Goal: Complete application form

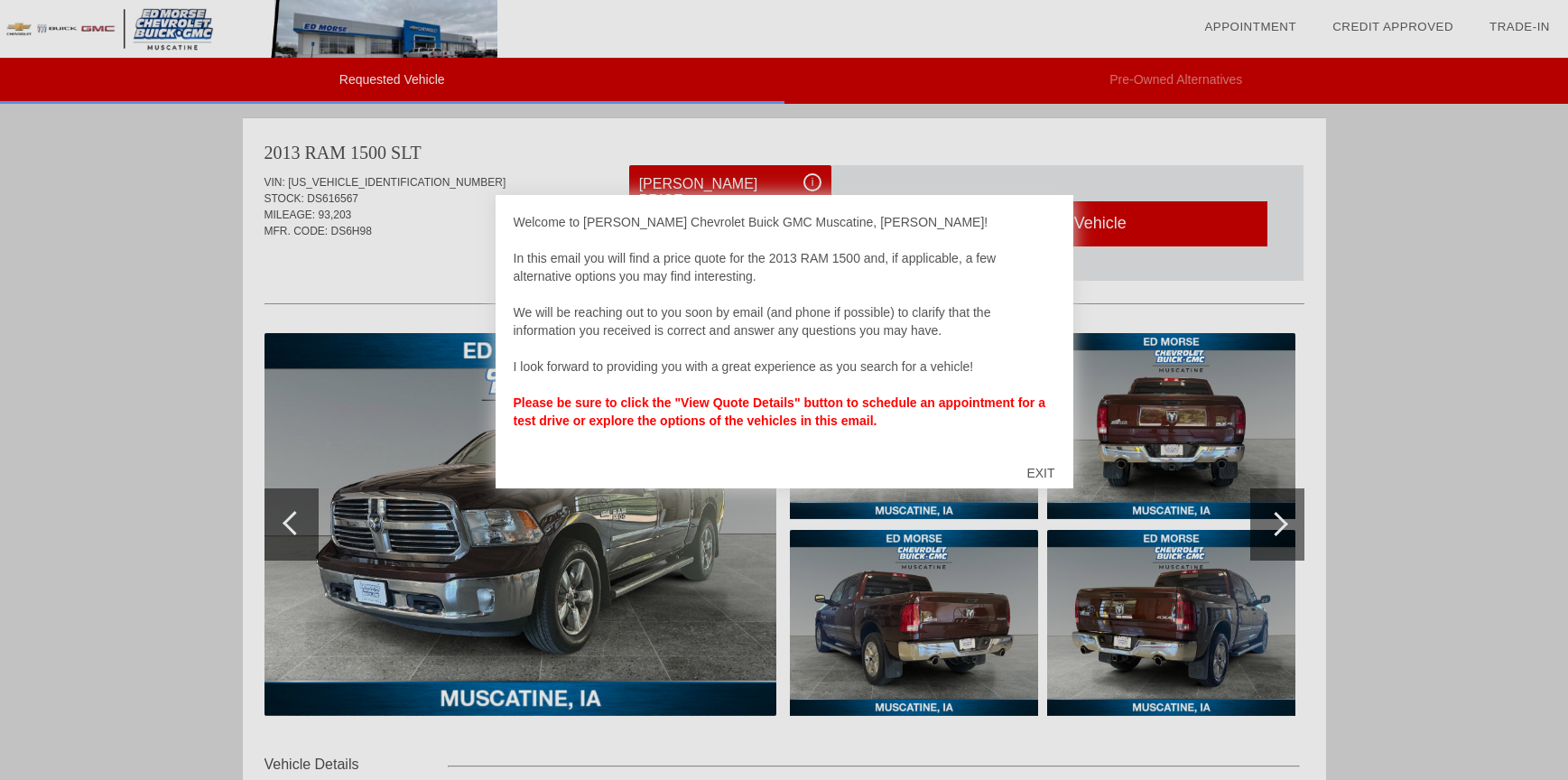
click at [1035, 471] on div "EXIT" at bounding box center [1040, 473] width 64 height 54
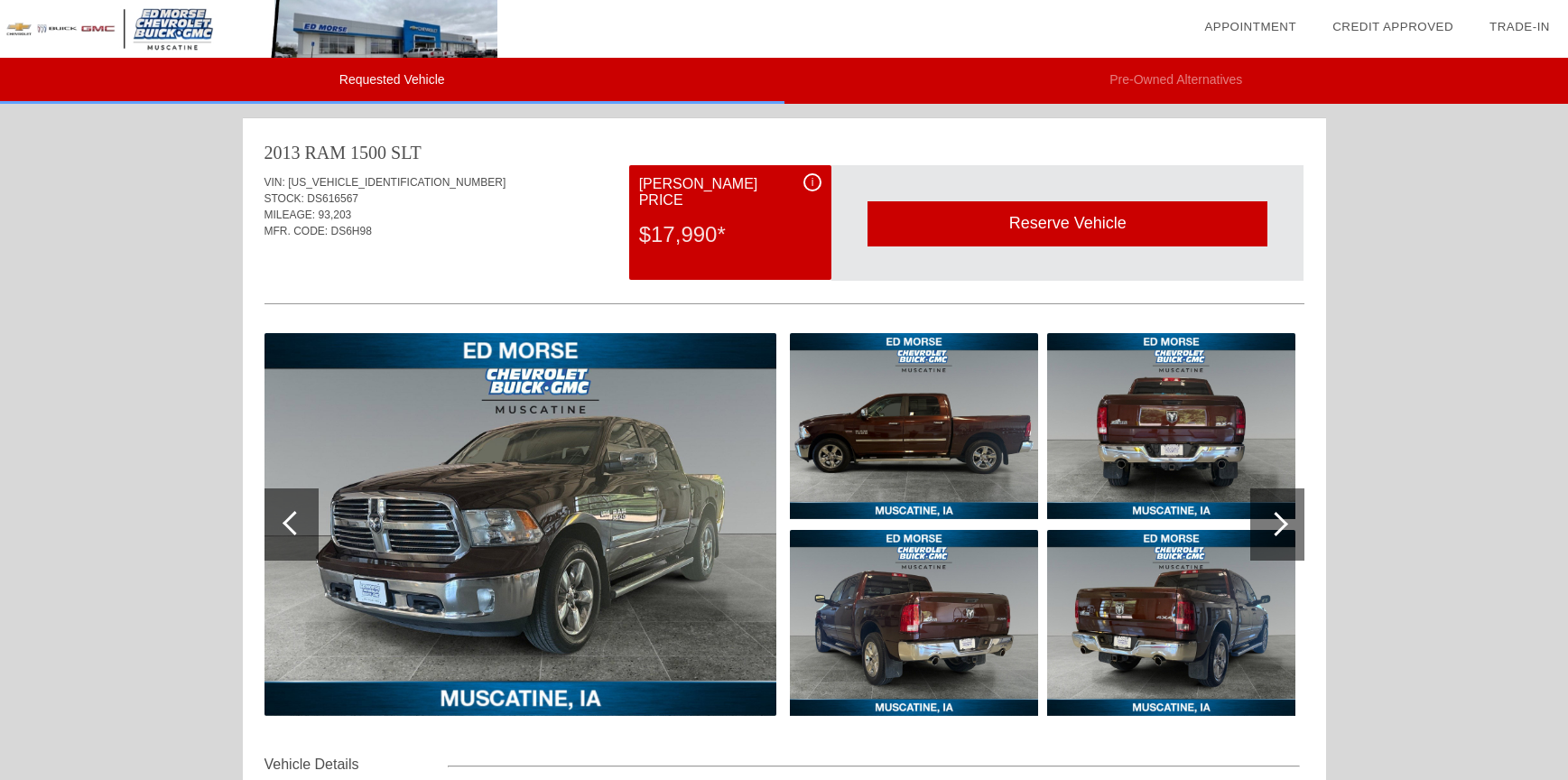
click at [1025, 230] on div "Reserve Vehicle" at bounding box center [1068, 223] width 400 height 44
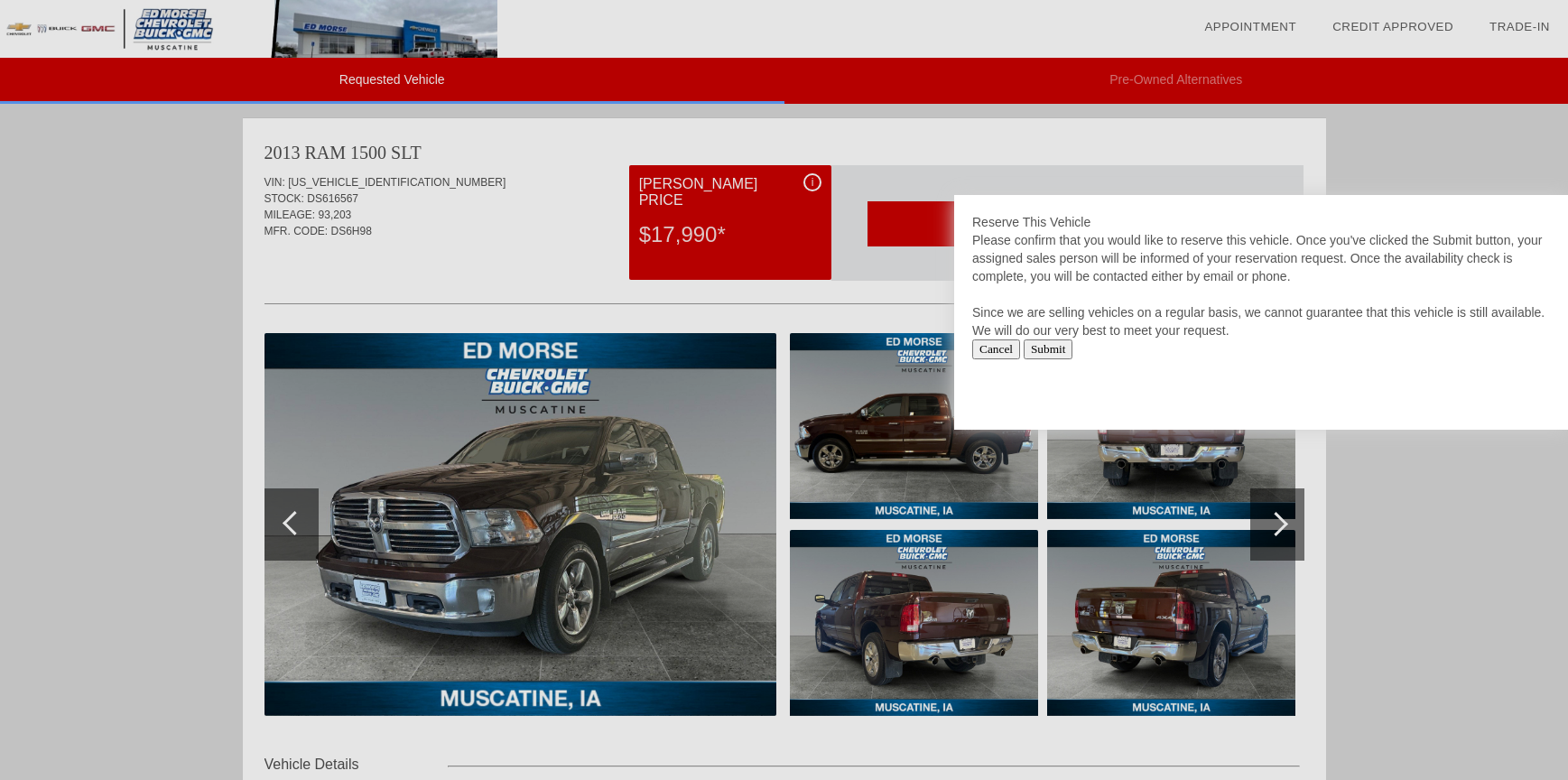
click at [1071, 349] on input "Submit" at bounding box center [1049, 349] width 50 height 20
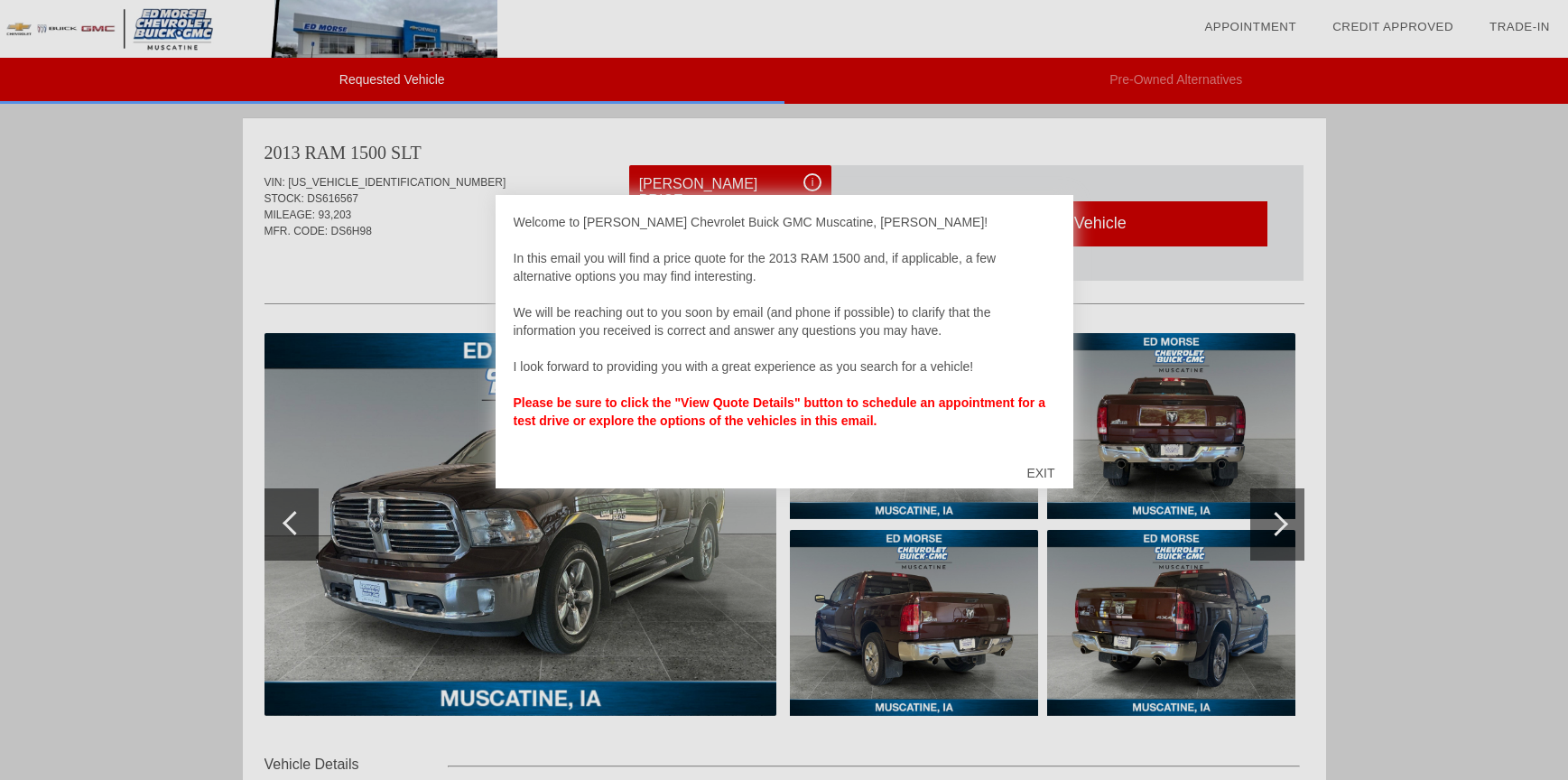
click at [1040, 477] on div "EXIT" at bounding box center [1040, 473] width 64 height 54
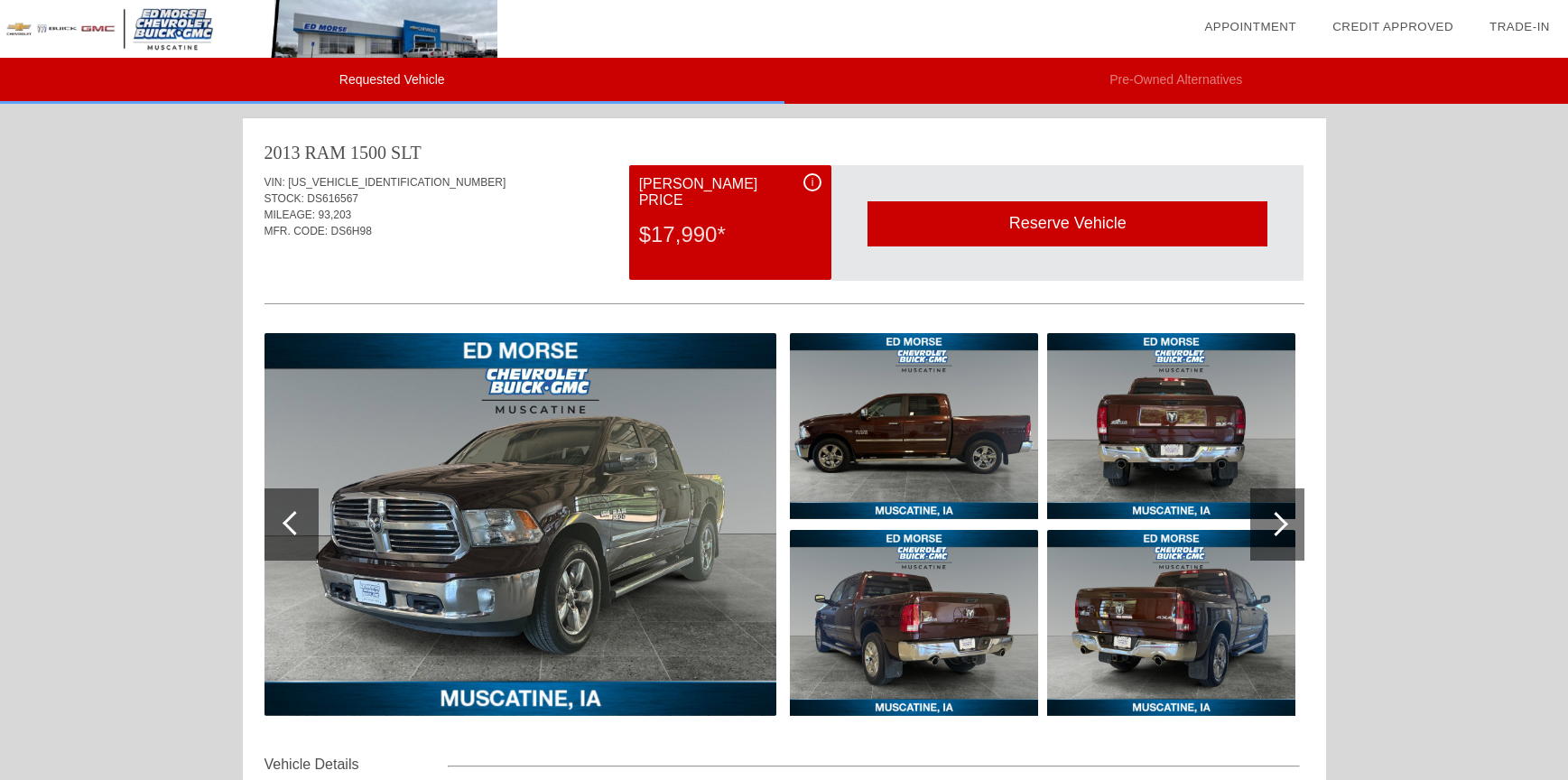
scroll to position [91, 0]
